Goal: Information Seeking & Learning: Find specific fact

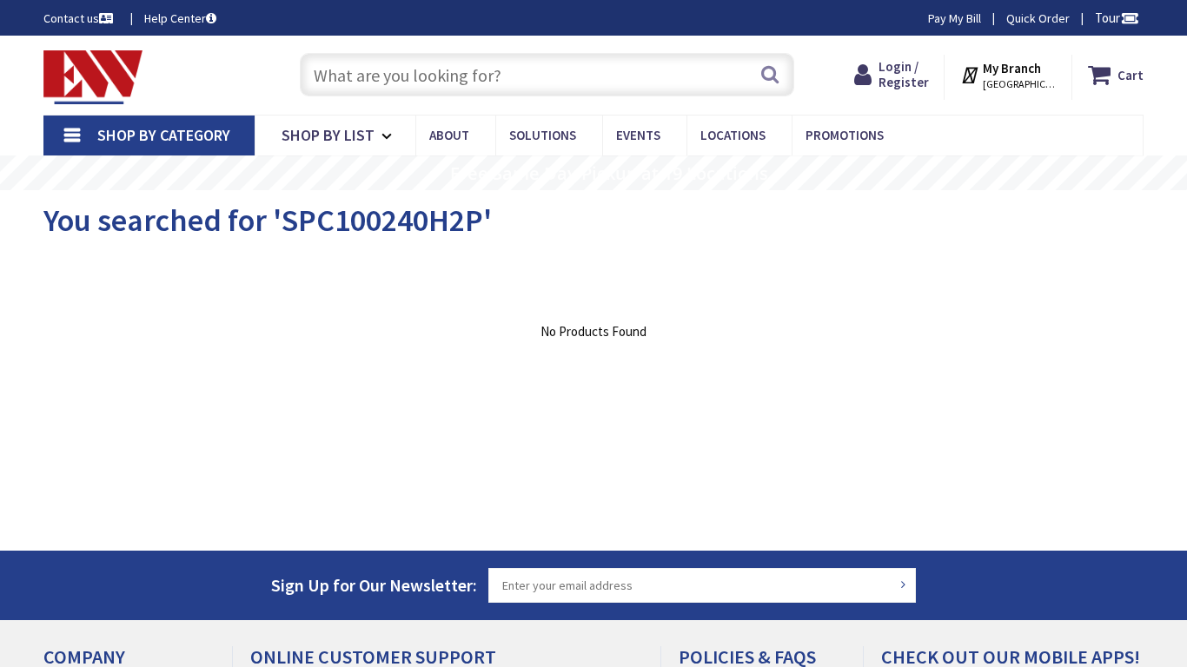
type input "32 Centre Pl, Newark, NJ 07102, USA"
